Goal: Communication & Community: Answer question/provide support

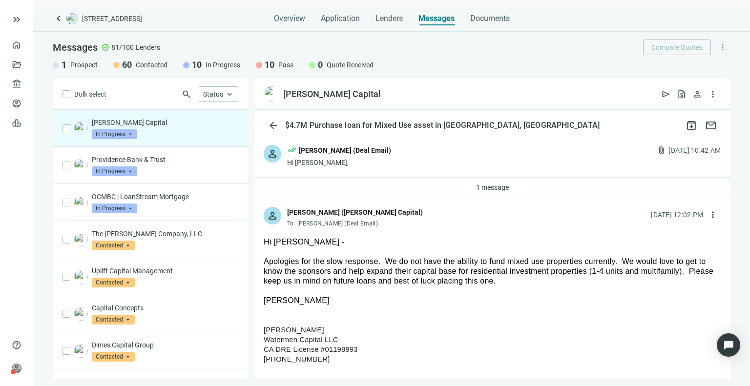
scroll to position [261, 0]
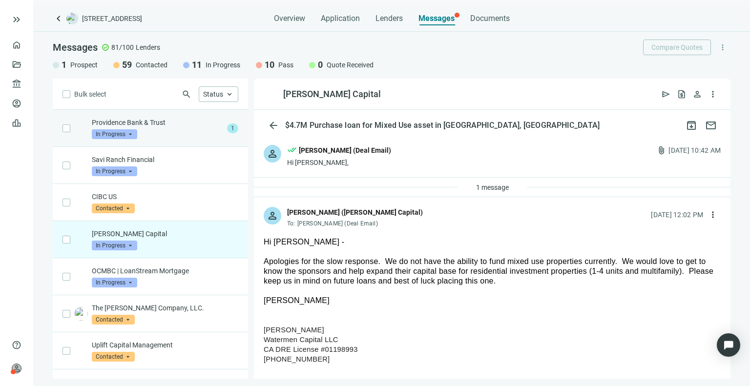
click at [175, 133] on div "Providence Bank & Trust In Progress arrow_drop_down" at bounding box center [157, 128] width 131 height 21
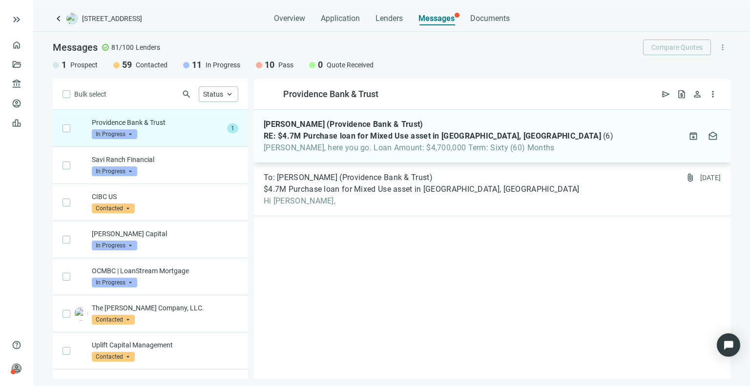
click at [424, 140] on span "RE: $4.7M Purchase loan for Mixed Use asset in [GEOGRAPHIC_DATA], [GEOGRAPHIC_D…" at bounding box center [432, 136] width 337 height 10
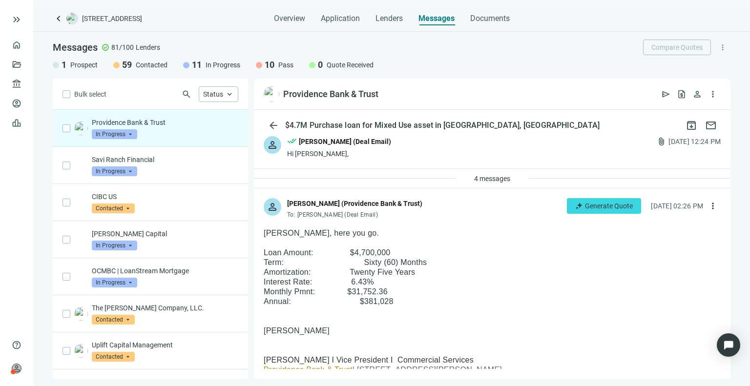
scroll to position [8, 0]
click at [493, 174] on button "4 messages" at bounding box center [492, 179] width 53 height 16
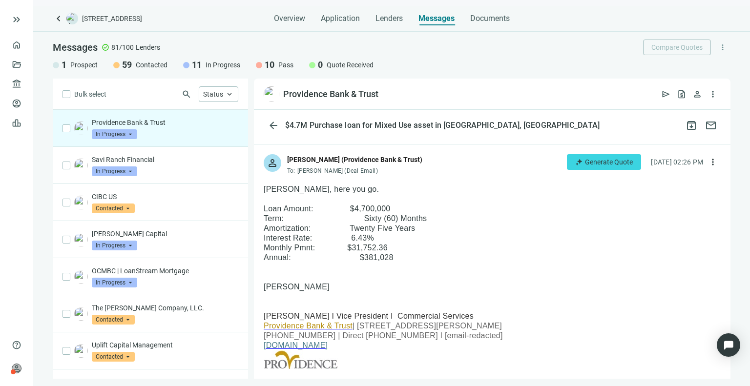
scroll to position [204, 0]
click at [708, 161] on span "more_vert" at bounding box center [713, 162] width 10 height 10
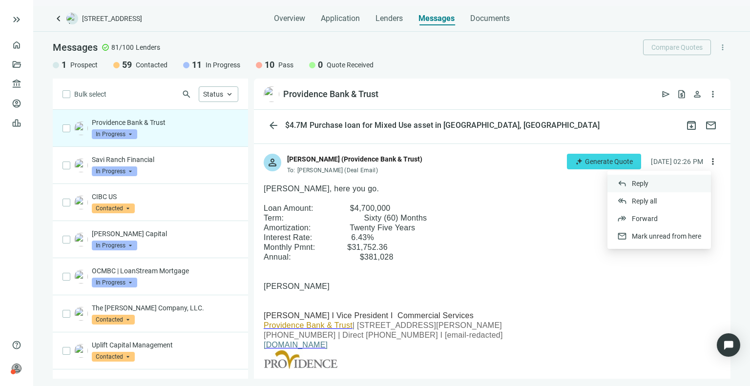
click at [634, 181] on span "Reply" at bounding box center [640, 184] width 17 height 8
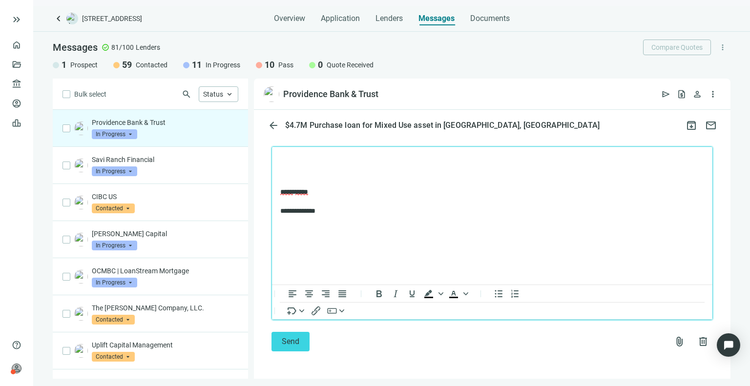
scroll to position [2200, 0]
click at [302, 349] on button "Send" at bounding box center [290, 342] width 38 height 20
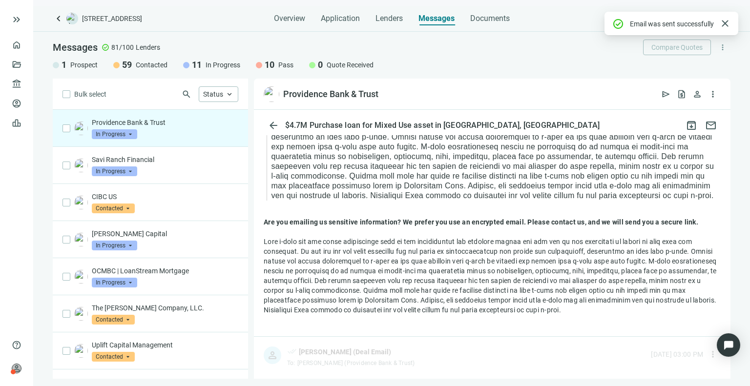
scroll to position [2152, 0]
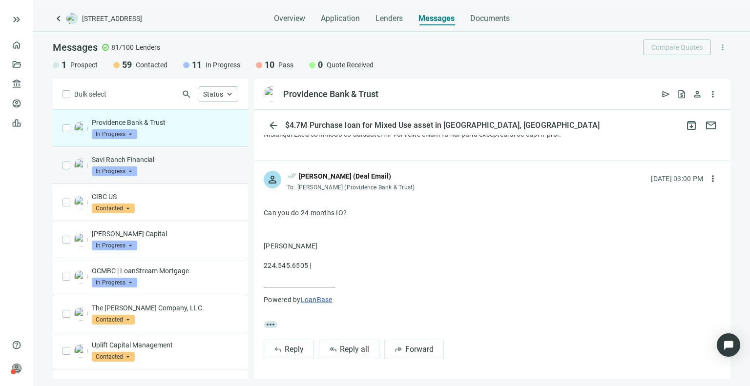
click at [183, 176] on div "Savi Ranch Financial In Progress arrow_drop_down" at bounding box center [150, 165] width 195 height 37
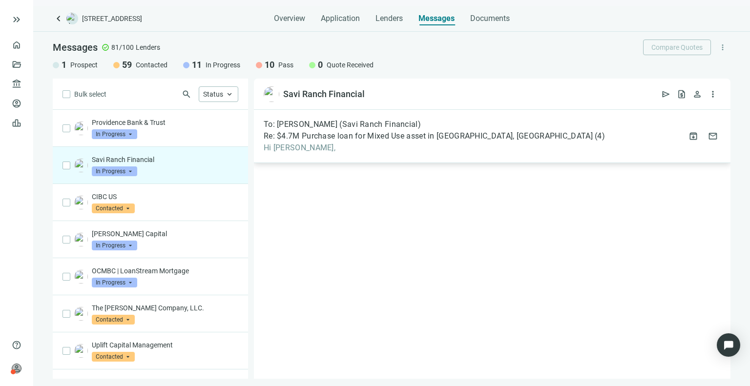
click at [374, 137] on span "Re: $4.7M Purchase loan for Mixed Use asset in [GEOGRAPHIC_DATA], [GEOGRAPHIC_D…" at bounding box center [428, 136] width 329 height 10
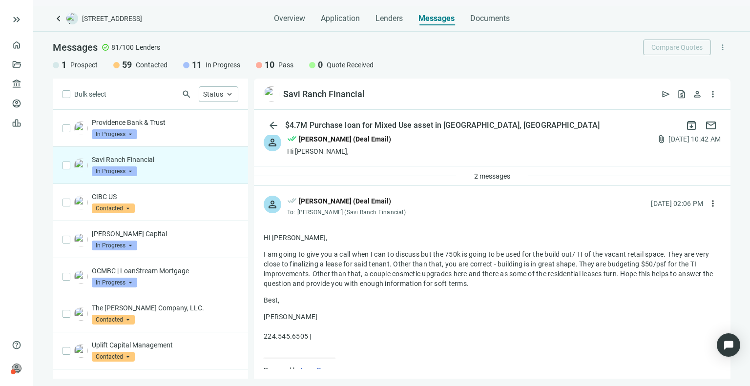
scroll to position [10, 0]
click at [491, 170] on button "2 messages" at bounding box center [492, 178] width 53 height 16
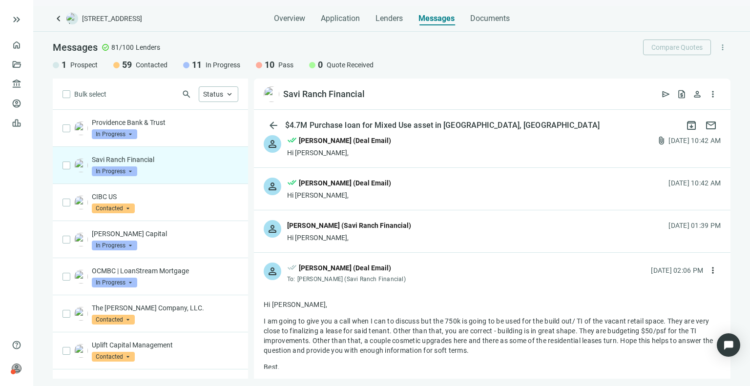
click at [412, 238] on div "person Michael Rivas (Savi Ranch Financial) Hi Asher, 09.18.2025, 01:39 PM" at bounding box center [492, 231] width 476 height 42
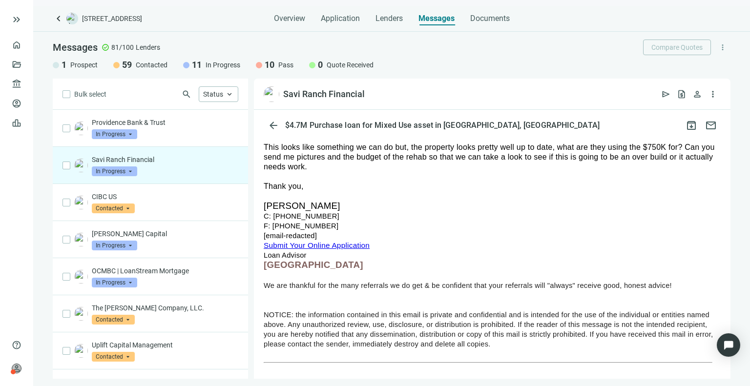
scroll to position [137, 0]
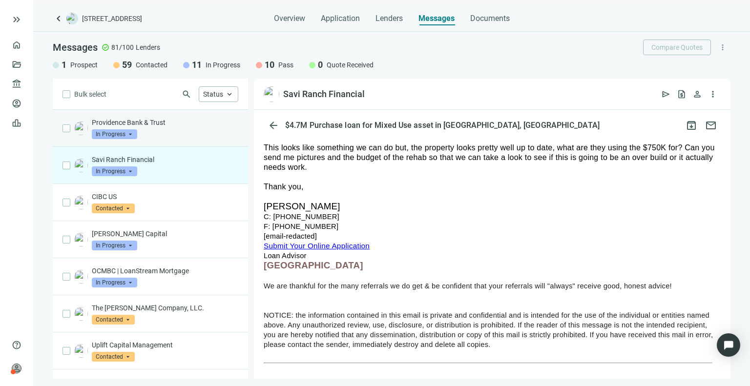
click at [162, 134] on div "Providence Bank & Trust In Progress arrow_drop_down" at bounding box center [165, 128] width 146 height 21
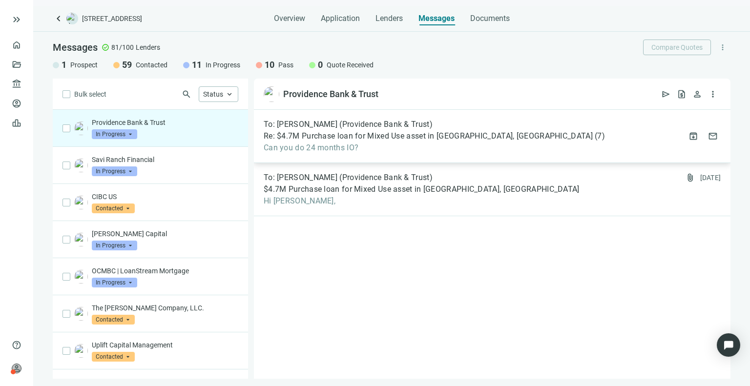
click at [316, 136] on span "Re: $4.7M Purchase loan for Mixed Use asset in [GEOGRAPHIC_DATA], [GEOGRAPHIC_D…" at bounding box center [428, 136] width 329 height 10
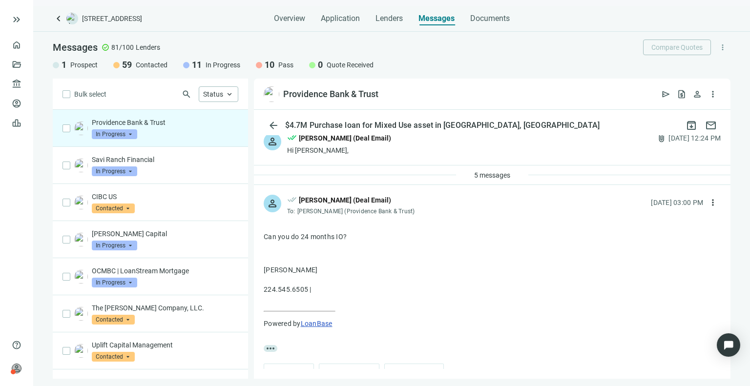
scroll to position [12, 0]
click at [490, 170] on button "5 messages" at bounding box center [492, 176] width 53 height 16
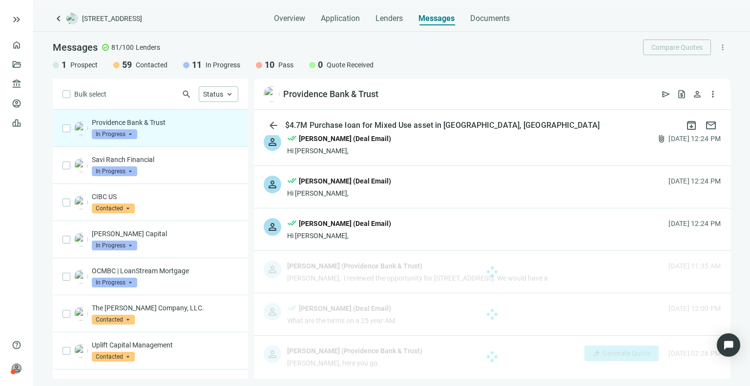
scroll to position [190, 0]
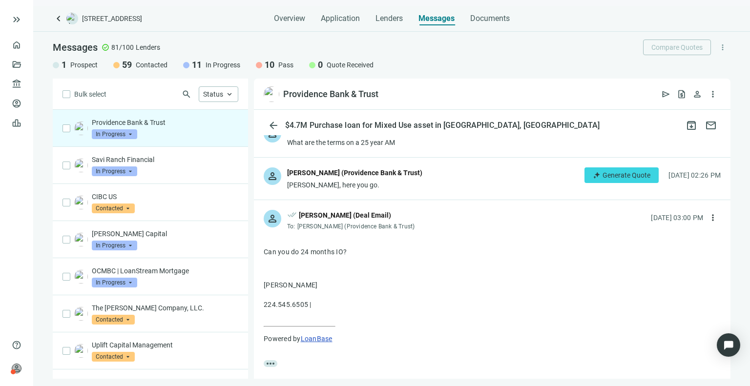
click at [474, 181] on div "person Kevin Karstens (Providence Bank & Trust) Asher, here you go. Generate Qu…" at bounding box center [492, 179] width 476 height 42
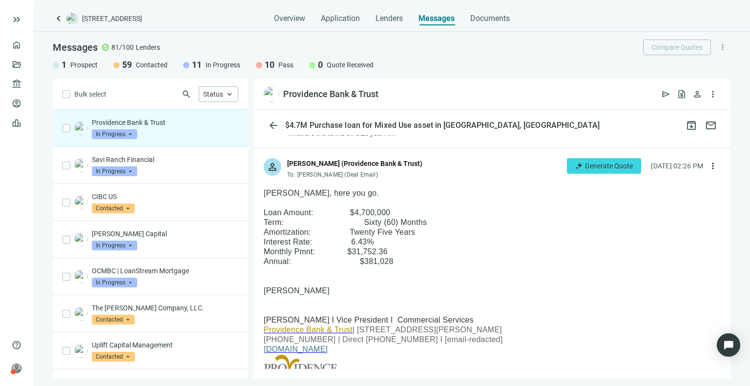
scroll to position [200, 0]
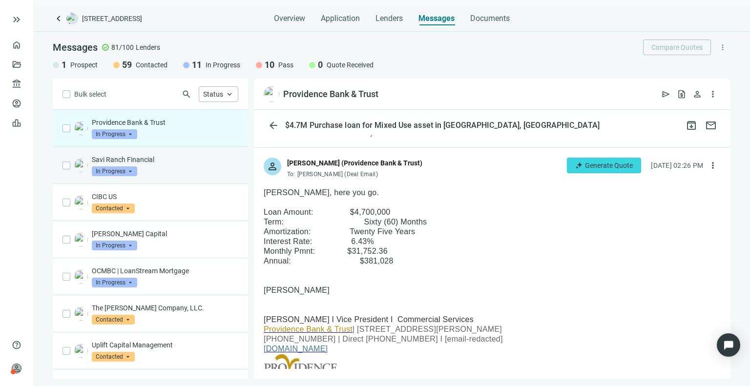
click at [193, 176] on div "Savi Ranch Financial In Progress arrow_drop_down" at bounding box center [150, 165] width 195 height 37
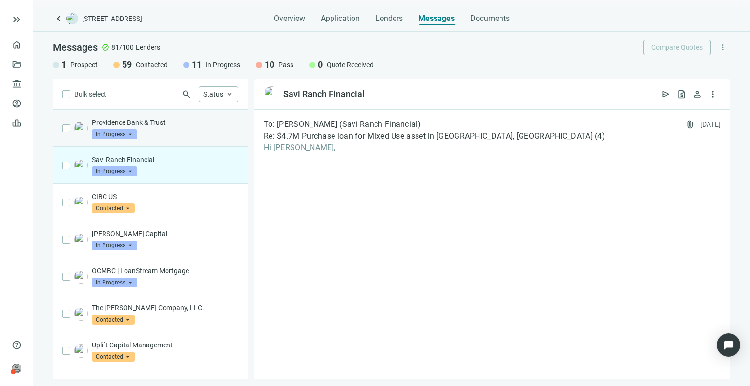
click at [190, 123] on p "Providence Bank & Trust" at bounding box center [165, 123] width 146 height 10
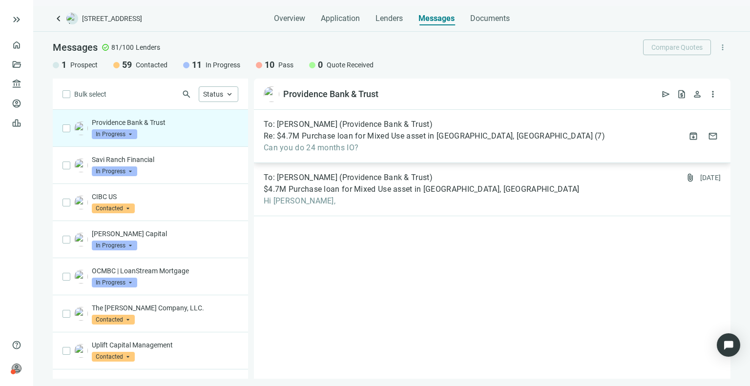
click at [360, 145] on span "Can you do 24 months IO?" at bounding box center [434, 148] width 341 height 10
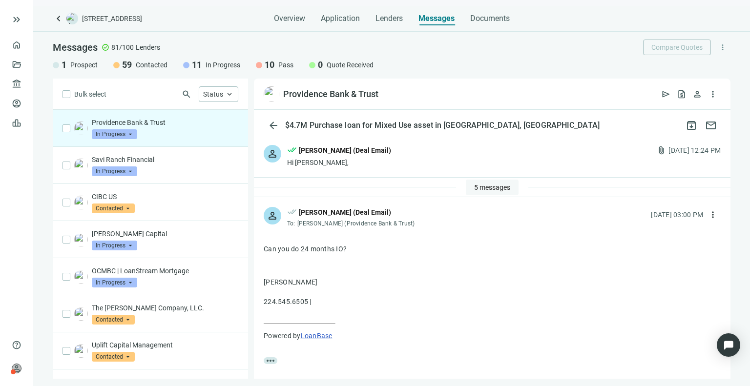
click at [491, 190] on span "5 messages" at bounding box center [492, 188] width 36 height 8
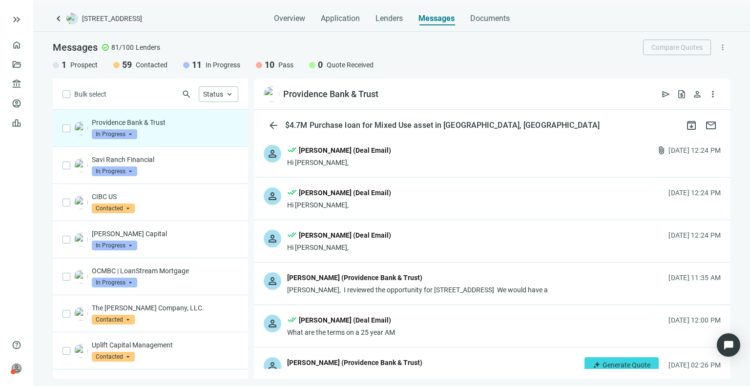
scroll to position [228, 0]
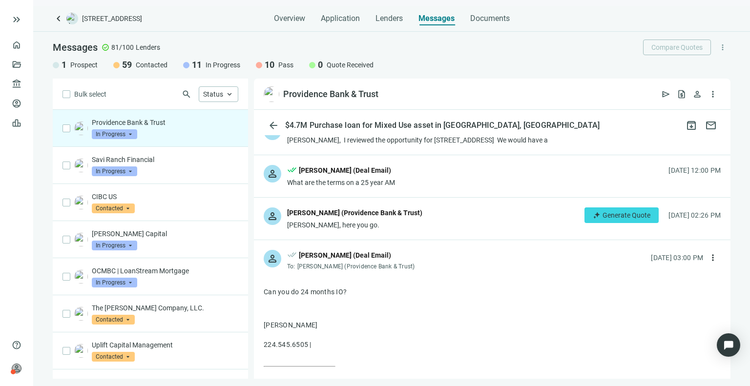
click at [470, 216] on div "person Kevin Karstens (Providence Bank & Trust) Asher, here you go. Generate Qu…" at bounding box center [492, 219] width 476 height 42
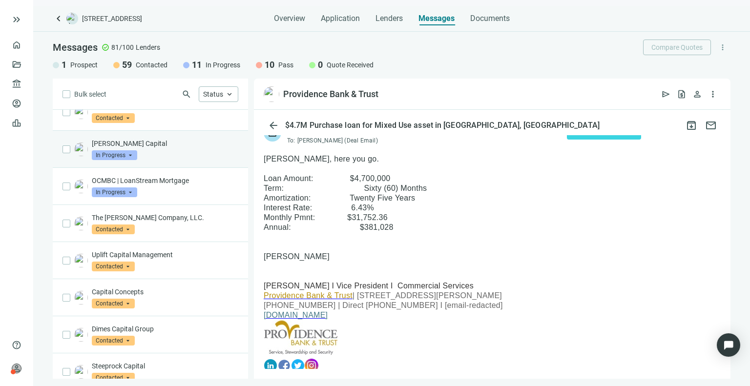
scroll to position [0, 0]
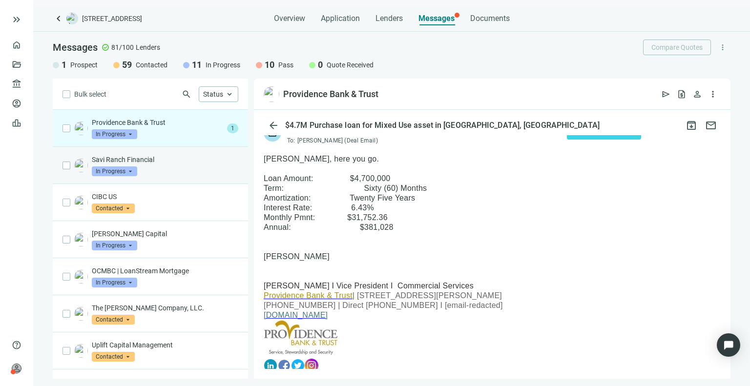
click at [163, 155] on p "Savi Ranch Financial" at bounding box center [165, 160] width 146 height 10
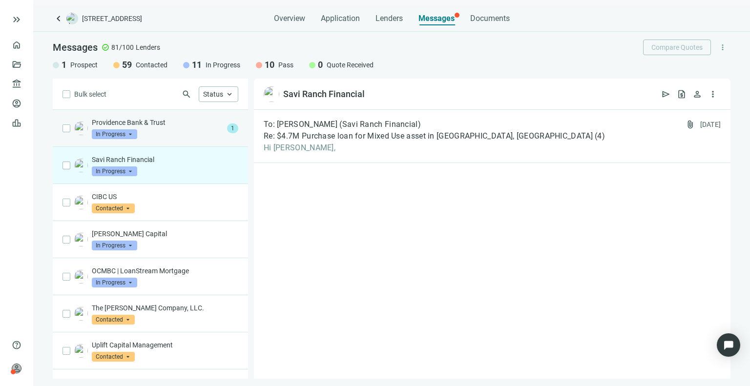
click at [166, 135] on div "Providence Bank & Trust In Progress arrow_drop_down" at bounding box center [157, 128] width 131 height 21
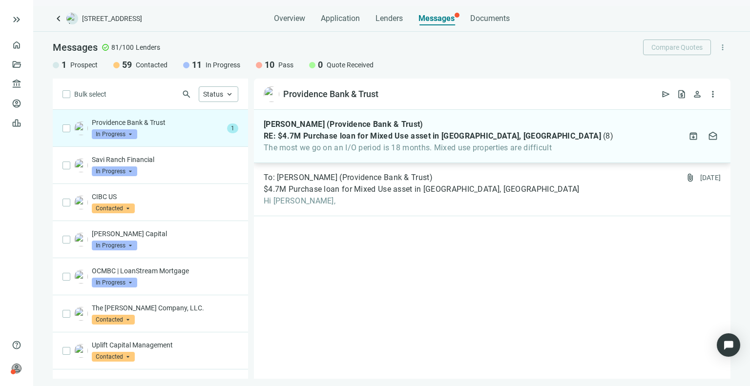
click at [405, 137] on span "RE: $4.7M Purchase loan for Mixed Use asset in [GEOGRAPHIC_DATA], [GEOGRAPHIC_D…" at bounding box center [432, 136] width 337 height 10
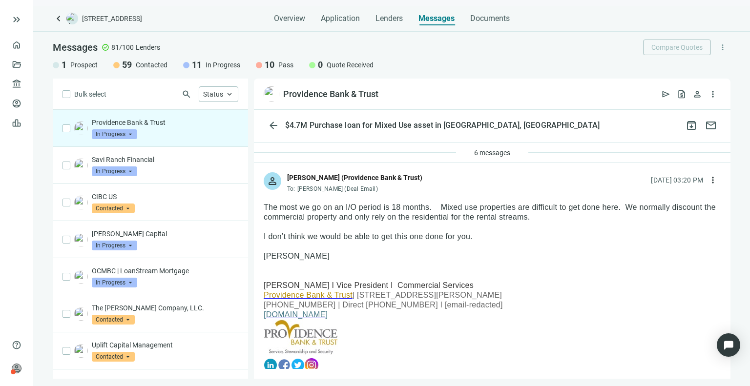
scroll to position [35, 0]
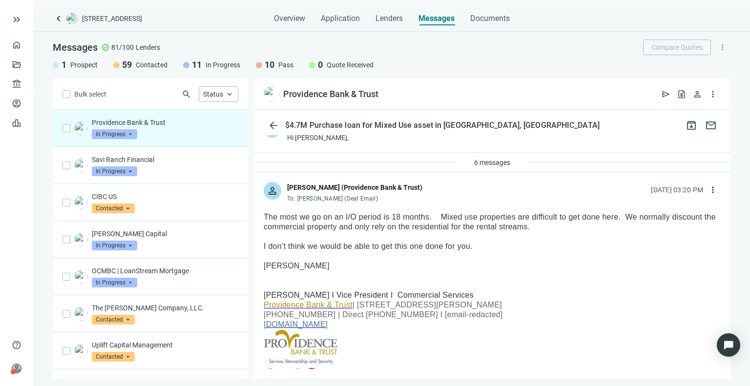
scroll to position [23, 0]
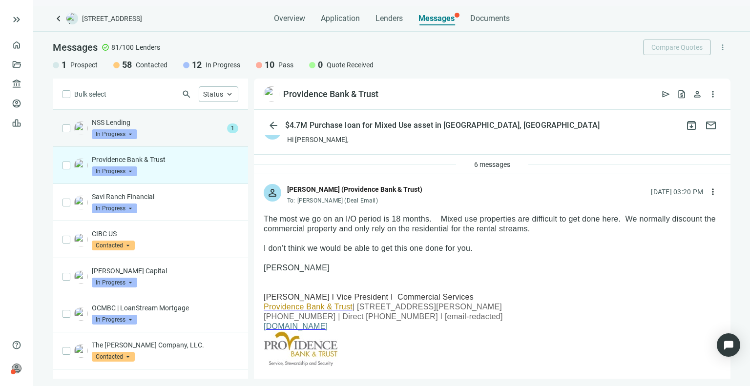
click at [170, 130] on div "NSS Lending In Progress arrow_drop_down" at bounding box center [157, 128] width 131 height 21
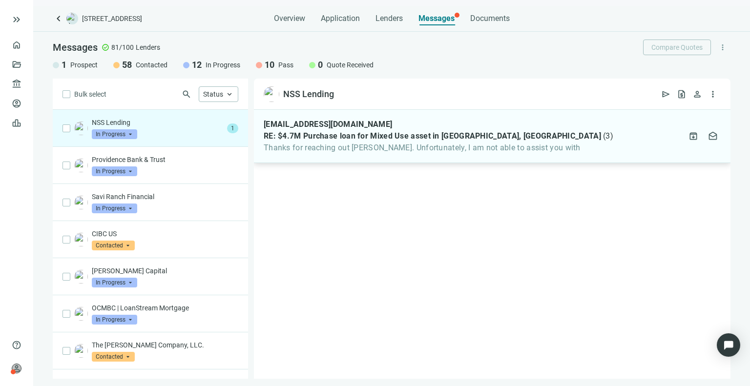
click at [352, 137] on span "RE: $4.7M Purchase loan for Mixed Use asset in [GEOGRAPHIC_DATA], [GEOGRAPHIC_D…" at bounding box center [432, 136] width 337 height 10
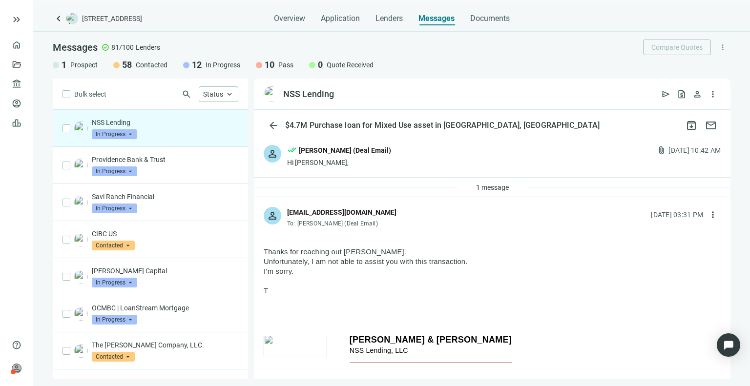
click at [136, 133] on span "In Progress" at bounding box center [114, 134] width 45 height 10
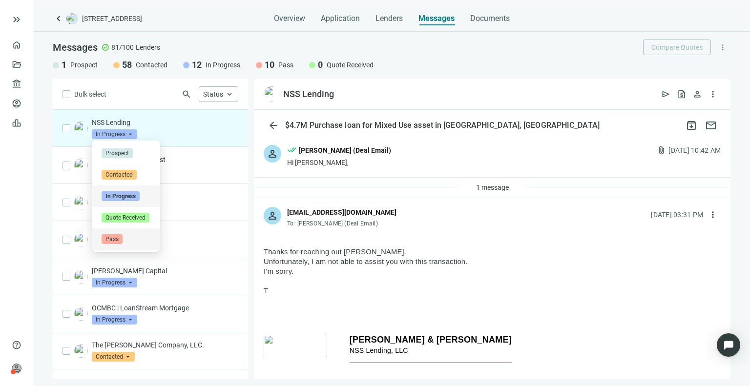
click at [126, 239] on div "Pass" at bounding box center [126, 239] width 49 height 10
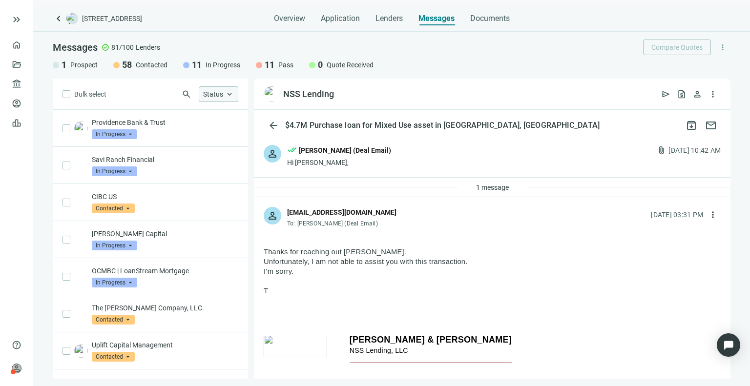
click at [215, 88] on div "Status keyboard_arrow_up" at bounding box center [219, 94] width 40 height 16
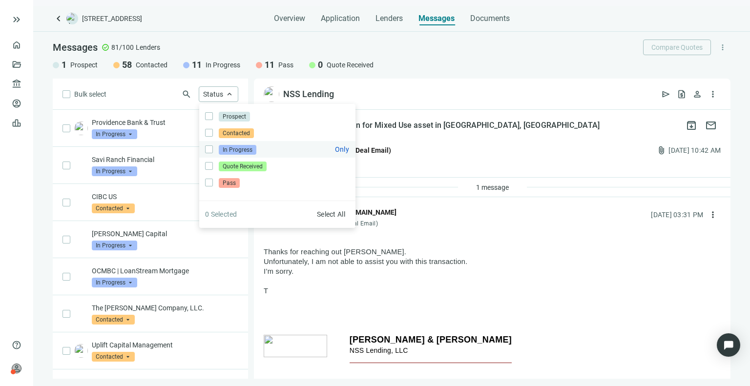
click at [215, 145] on span "In Progress Only" at bounding box center [236, 149] width 47 height 11
click at [173, 95] on div "Bulk select search Status close Prospect Only Contacted Only In Progress Only Q…" at bounding box center [150, 229] width 195 height 300
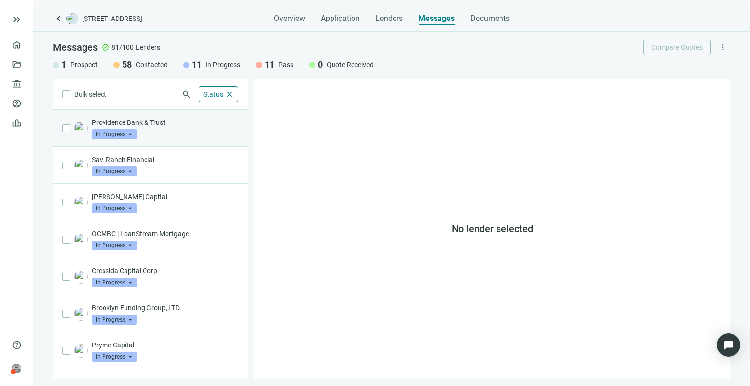
click at [167, 132] on div "Providence Bank & Trust In Progress arrow_drop_down" at bounding box center [165, 128] width 146 height 21
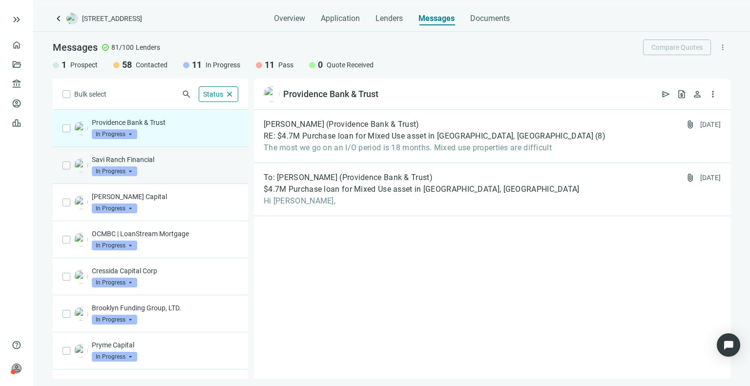
click at [190, 174] on div "Savi Ranch Financial In Progress arrow_drop_down" at bounding box center [165, 165] width 146 height 21
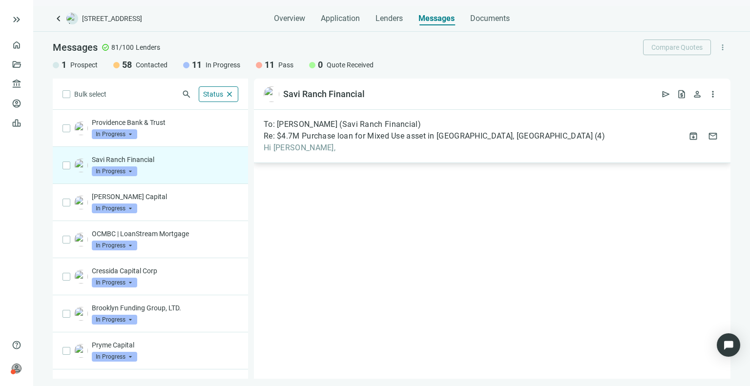
click at [349, 145] on span "Hi Michael," at bounding box center [434, 148] width 341 height 10
